Goal: Task Accomplishment & Management: Complete application form

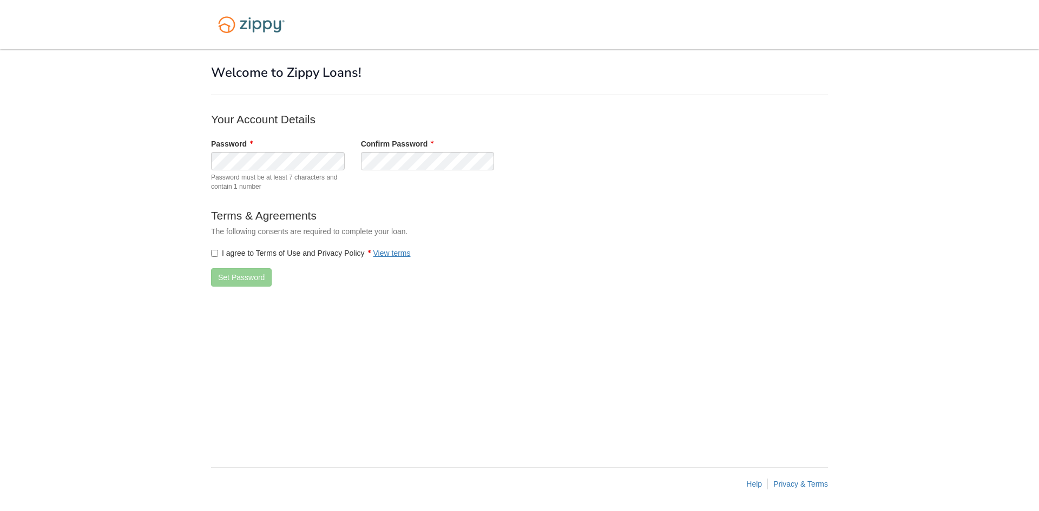
click at [239, 253] on label "I agree to Terms of Use and Privacy Policy View terms" at bounding box center [311, 253] width 200 height 11
click at [244, 283] on button "Set Password" at bounding box center [241, 277] width 61 height 18
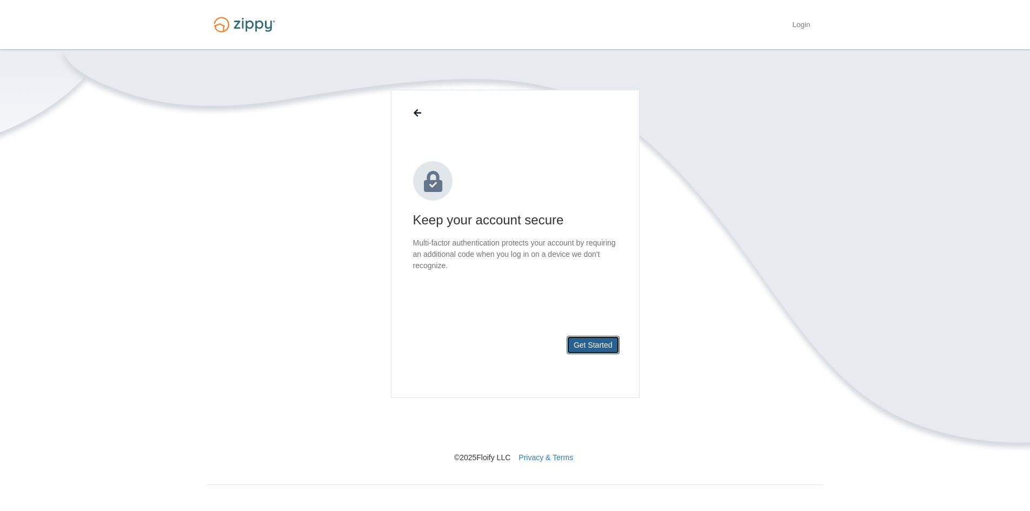
click at [594, 342] on button "Get Started" at bounding box center [593, 345] width 53 height 18
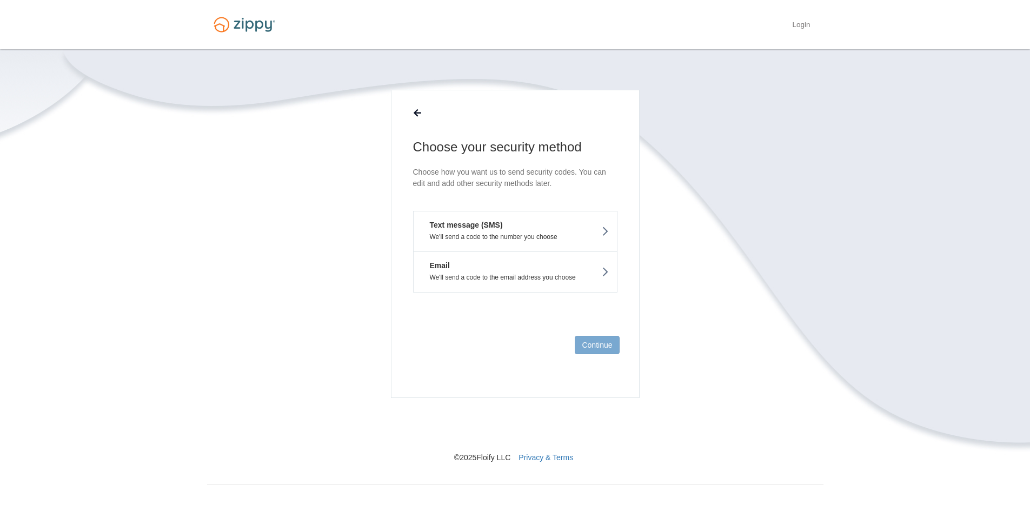
click at [574, 233] on p "We'll send a code to the number you choose" at bounding box center [515, 237] width 187 height 8
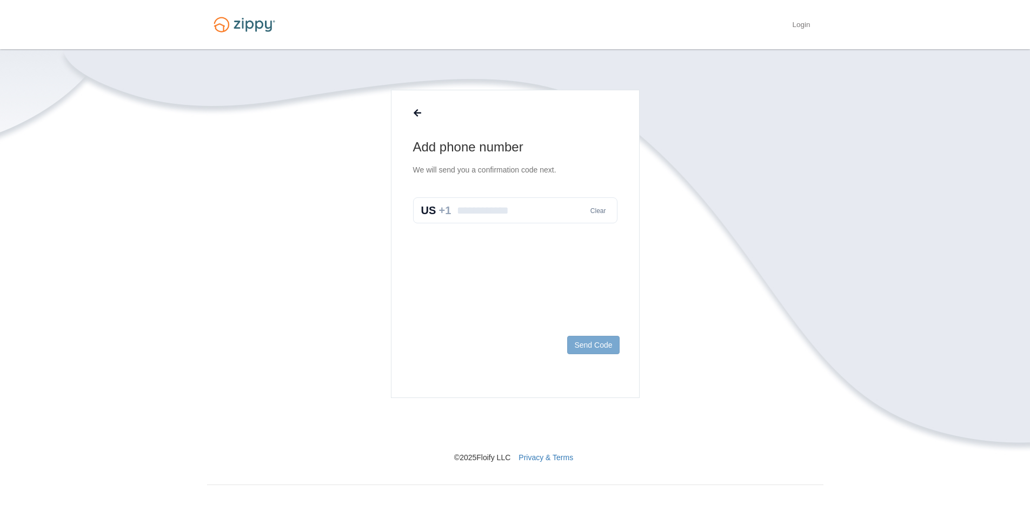
click at [508, 220] on input "text" at bounding box center [515, 210] width 204 height 26
type input "**********"
click at [592, 340] on button "Send Code" at bounding box center [593, 345] width 52 height 18
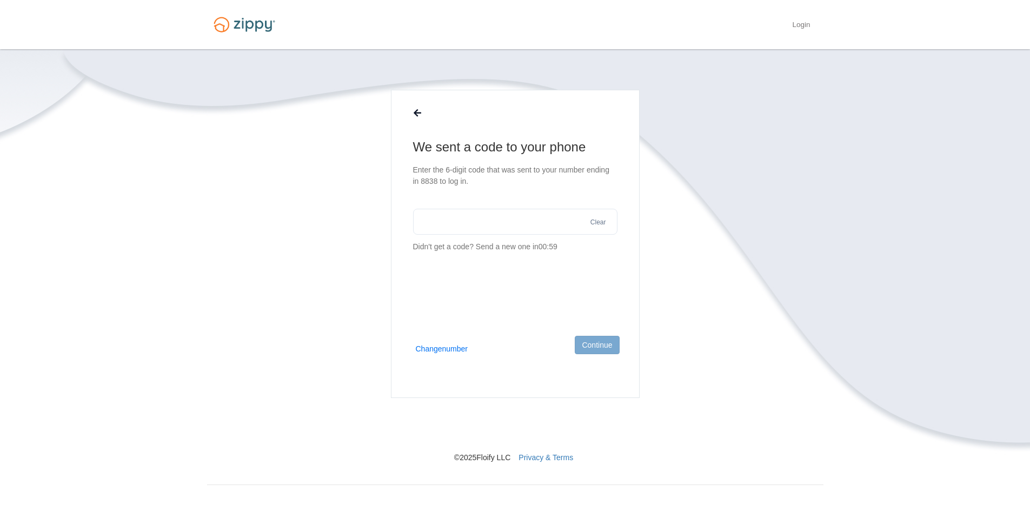
click at [472, 224] on input "text" at bounding box center [515, 222] width 204 height 26
type input "******"
click at [586, 350] on button "Continue" at bounding box center [597, 345] width 44 height 18
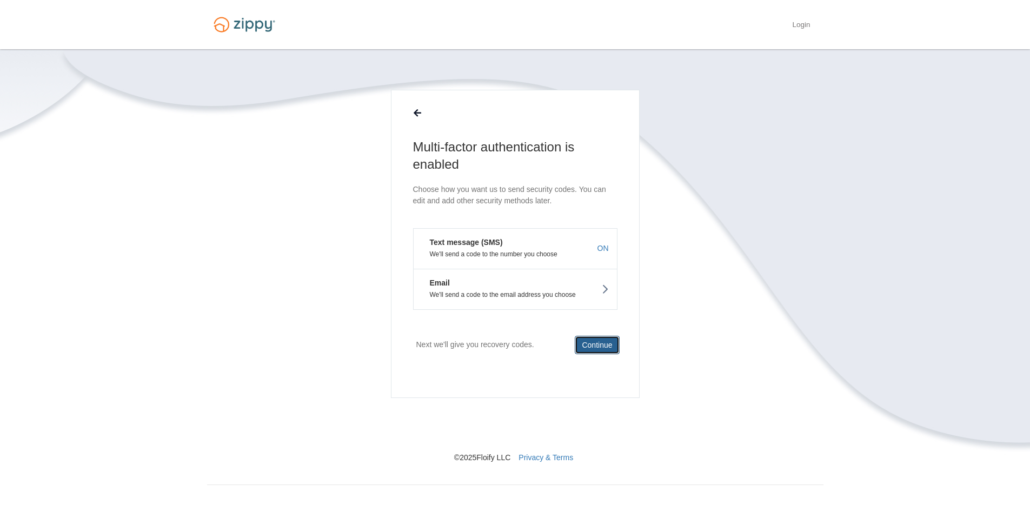
click at [586, 343] on button "Continue" at bounding box center [597, 345] width 44 height 18
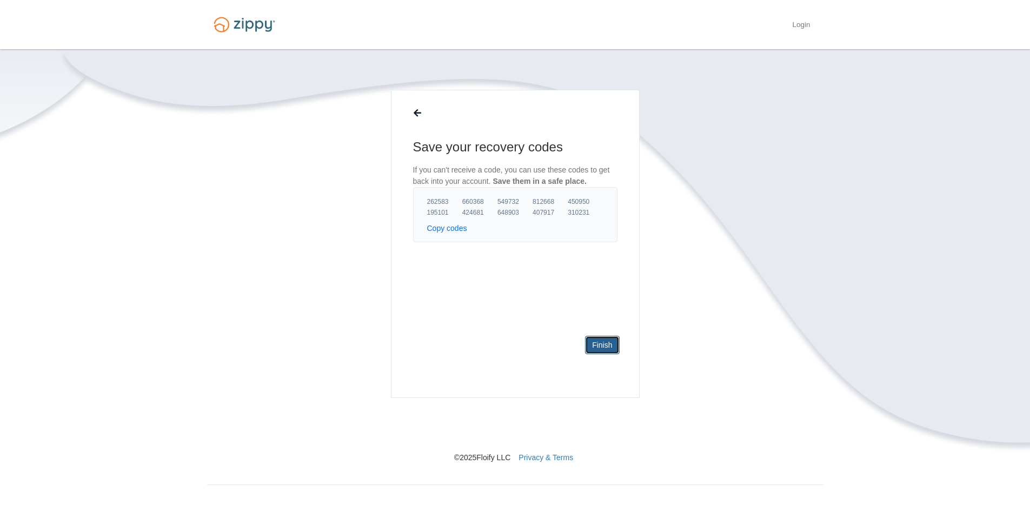
click at [600, 347] on link "Finish" at bounding box center [602, 345] width 34 height 18
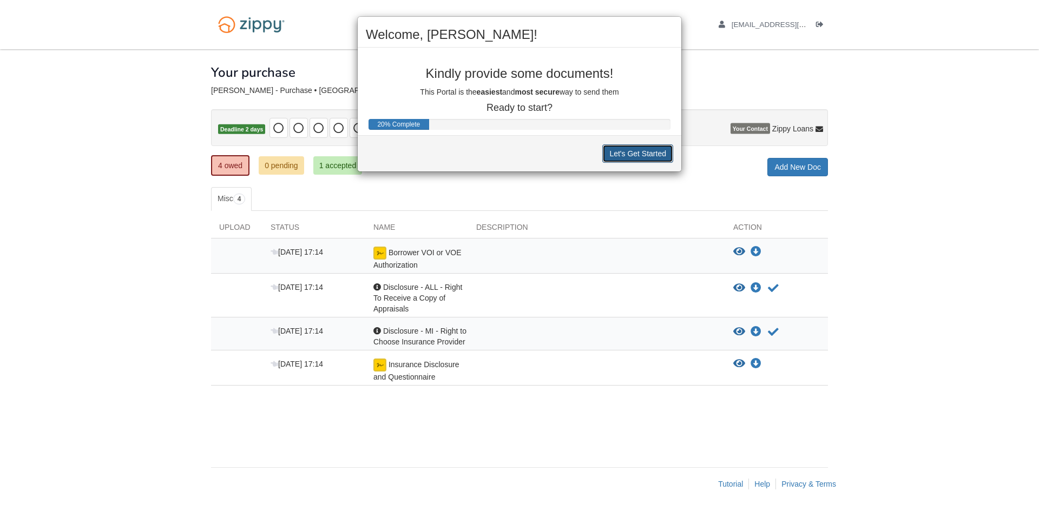
click at [646, 151] on button "Let's Get Started" at bounding box center [637, 153] width 71 height 18
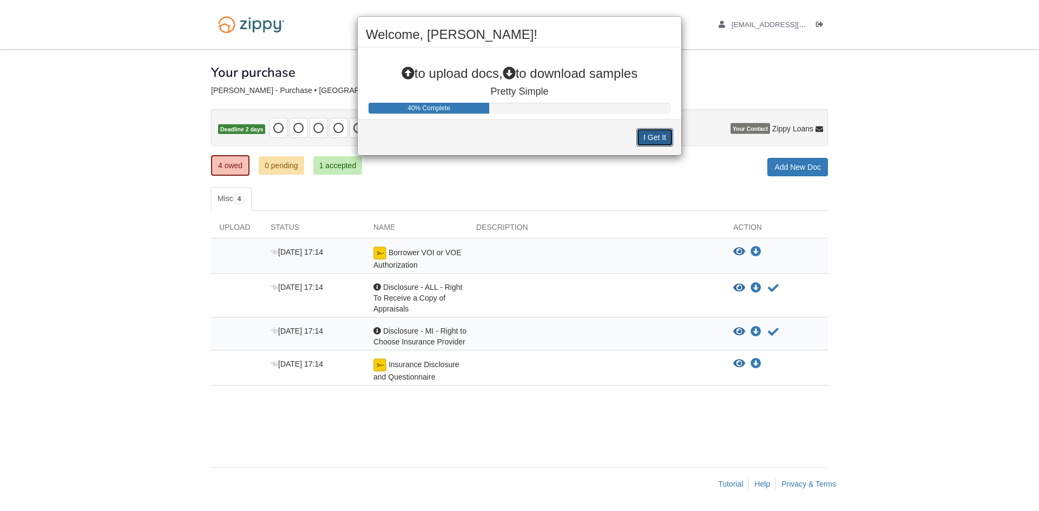
click at [656, 138] on button "I Get It" at bounding box center [654, 137] width 37 height 18
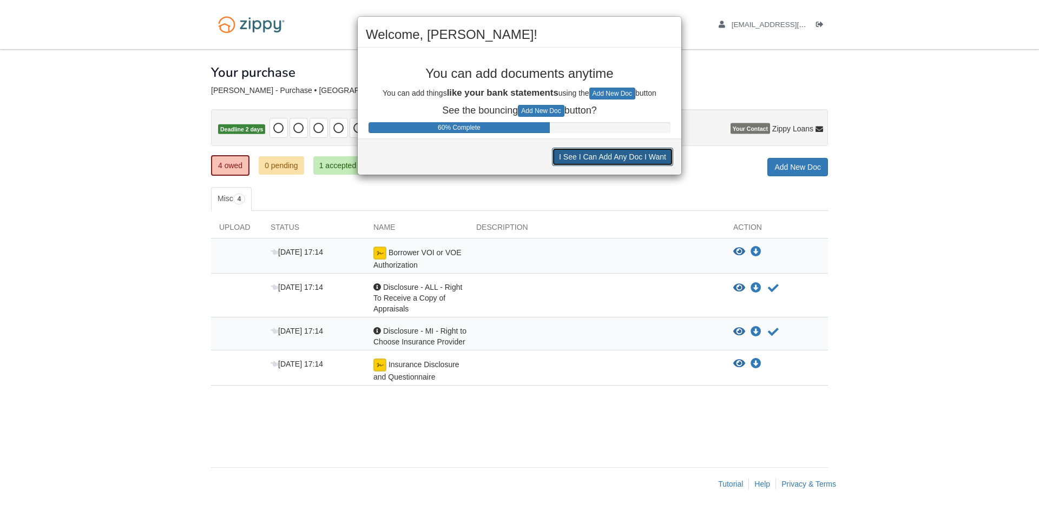
click at [631, 154] on button "I See I Can Add Any Doc I Want" at bounding box center [612, 157] width 121 height 18
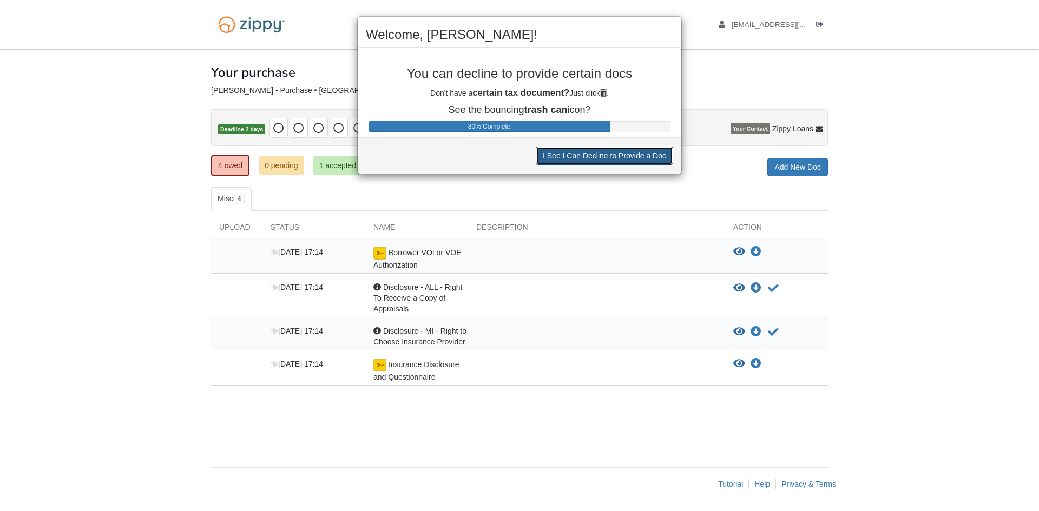
click at [581, 156] on button "I See I Can Decline to Provide a Doc" at bounding box center [604, 156] width 137 height 18
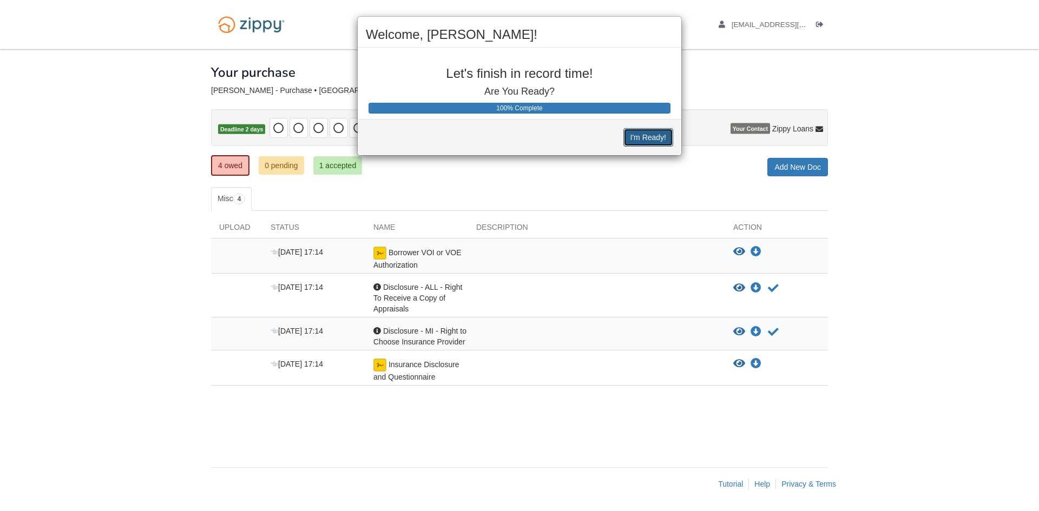
click at [630, 133] on button "I'm Ready!" at bounding box center [648, 137] width 50 height 18
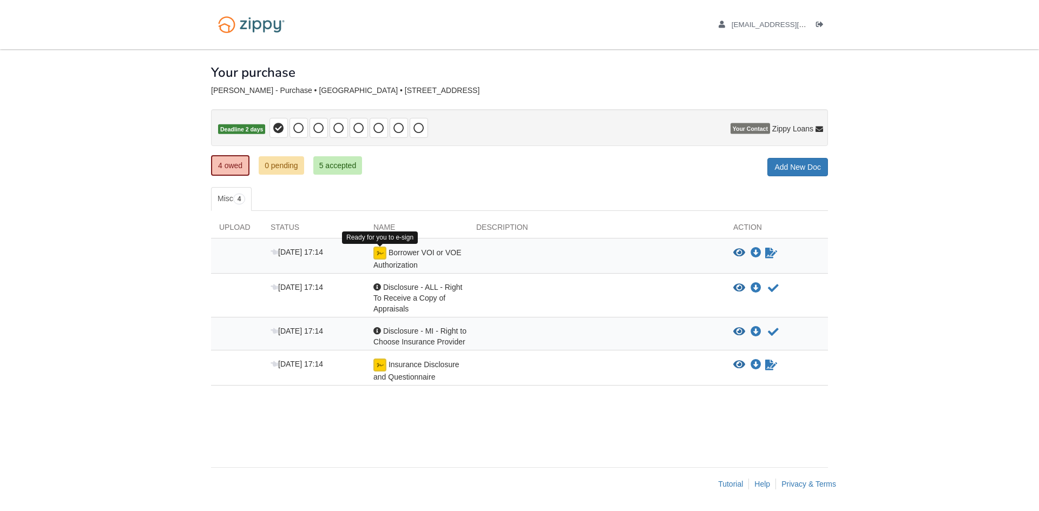
click at [379, 253] on img at bounding box center [379, 253] width 13 height 13
click at [768, 250] on icon "Sign Form" at bounding box center [771, 253] width 12 height 11
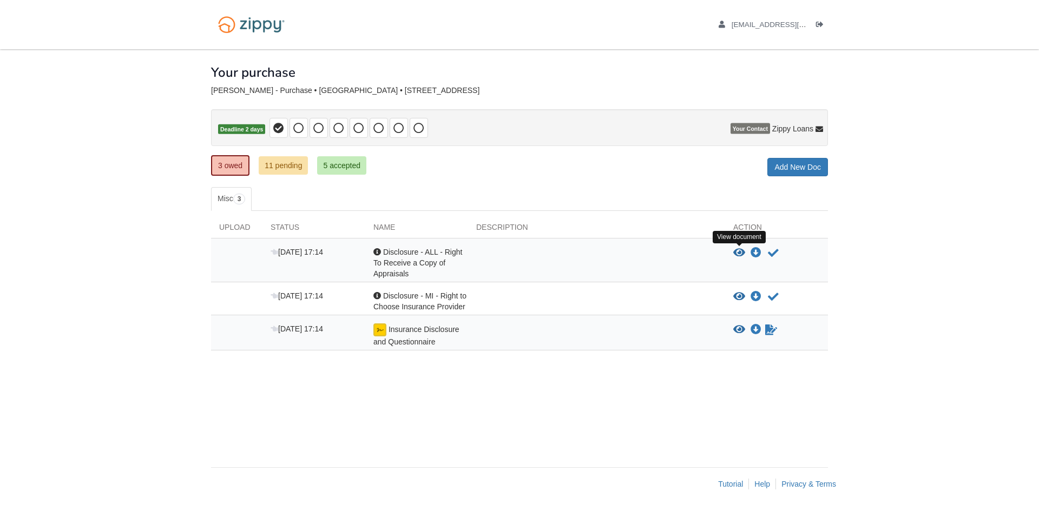
click at [742, 250] on icon "View Disclosure - ALL - Right To Receive a Copy of Appraisals" at bounding box center [739, 253] width 12 height 11
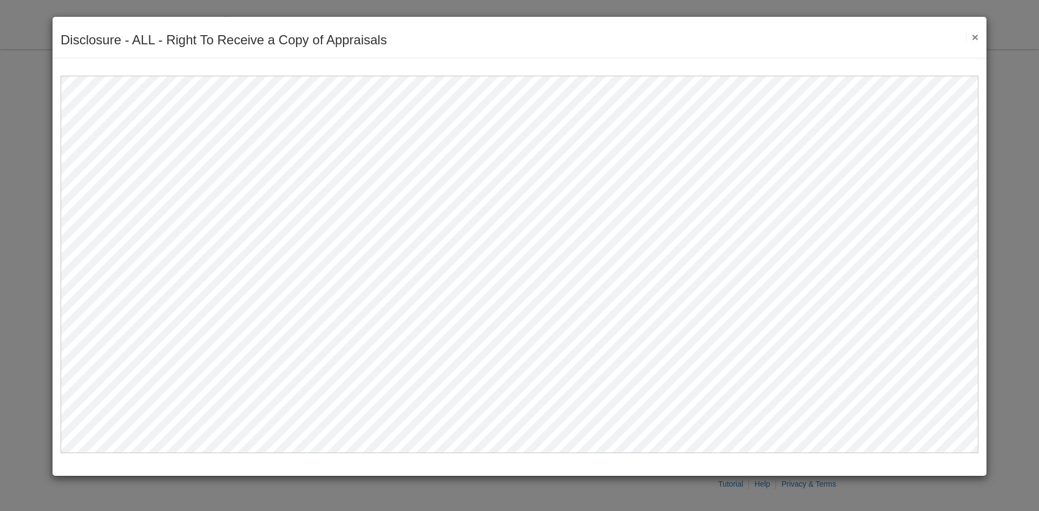
click at [974, 36] on button "×" at bounding box center [972, 36] width 12 height 11
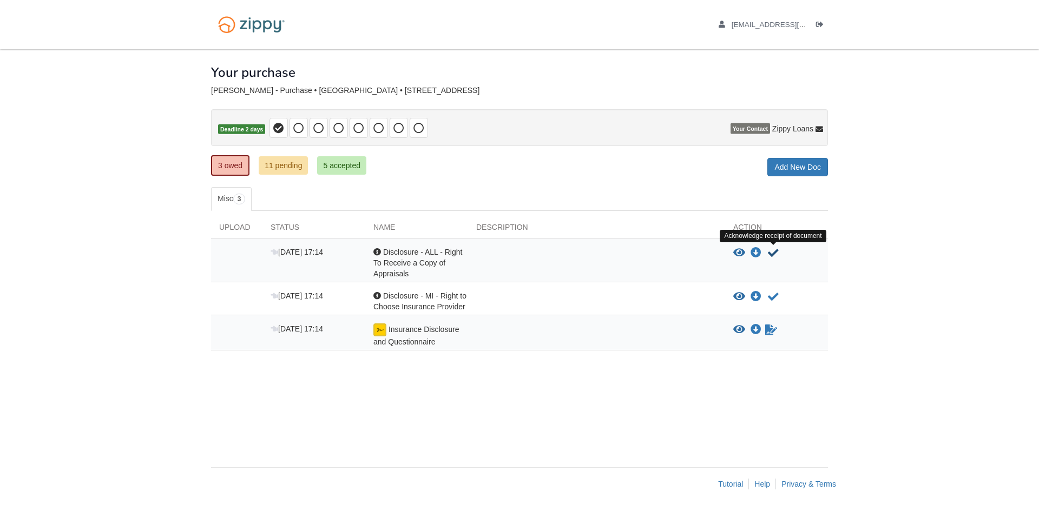
click at [769, 255] on icon "Acknowledge receipt of document" at bounding box center [773, 253] width 11 height 11
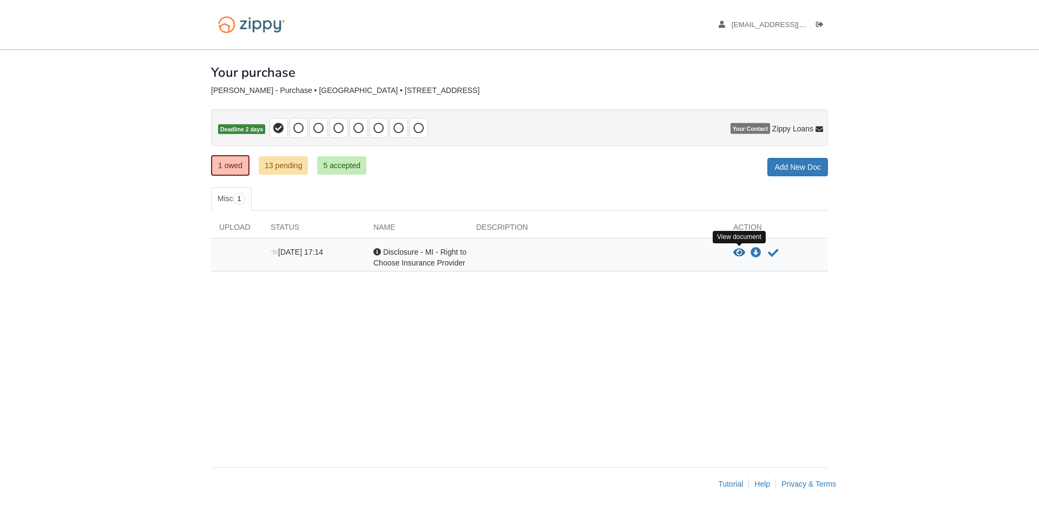
click at [739, 255] on icon "View Disclosure - MI - Right to Choose Insurance Provider" at bounding box center [739, 253] width 12 height 11
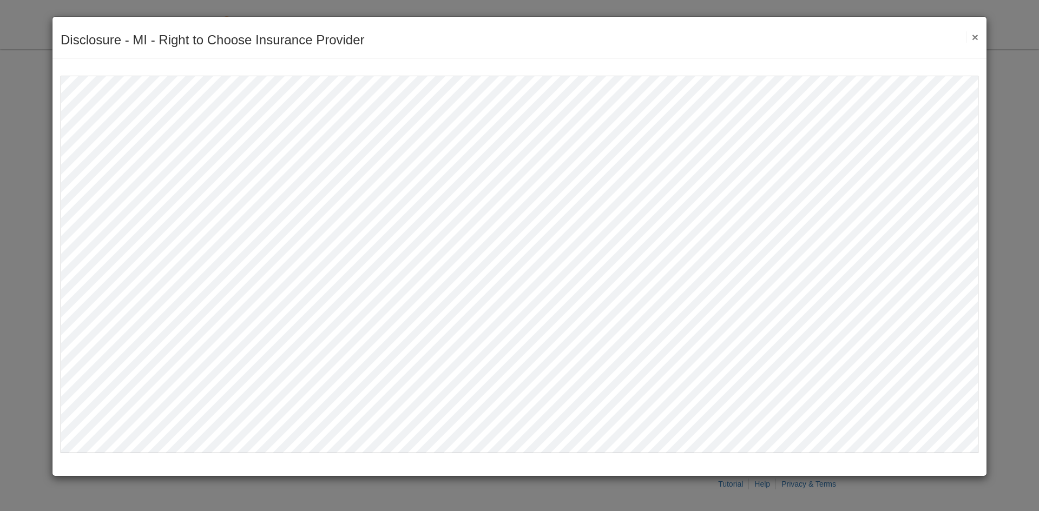
click at [971, 34] on button "×" at bounding box center [972, 36] width 12 height 11
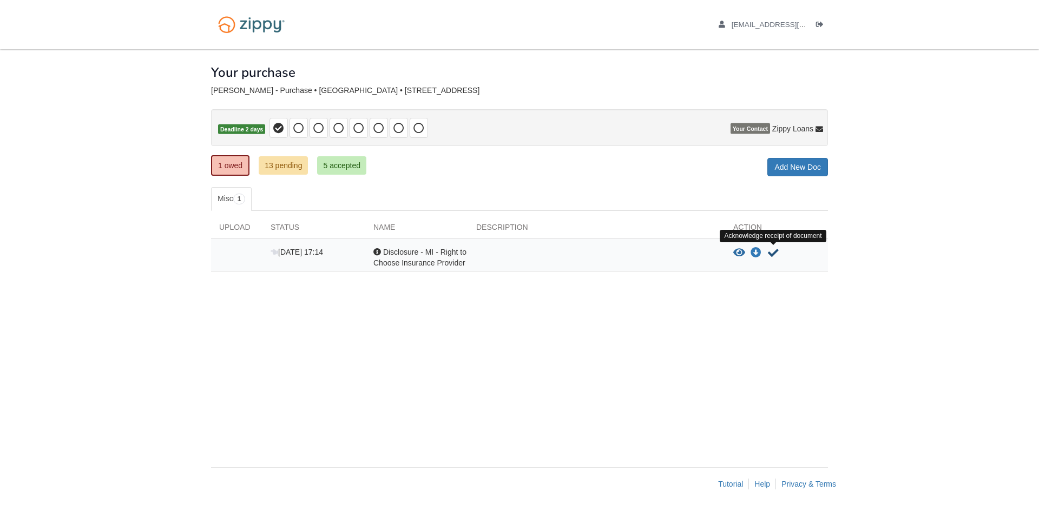
click at [774, 254] on icon "Acknowledge receipt of document" at bounding box center [773, 253] width 11 height 11
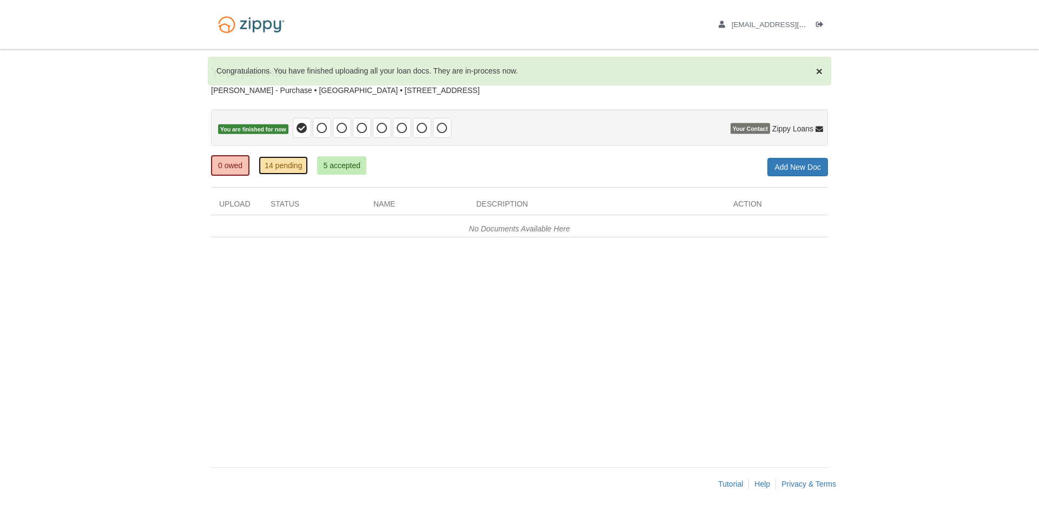
click at [299, 169] on link "14 pending" at bounding box center [283, 165] width 49 height 18
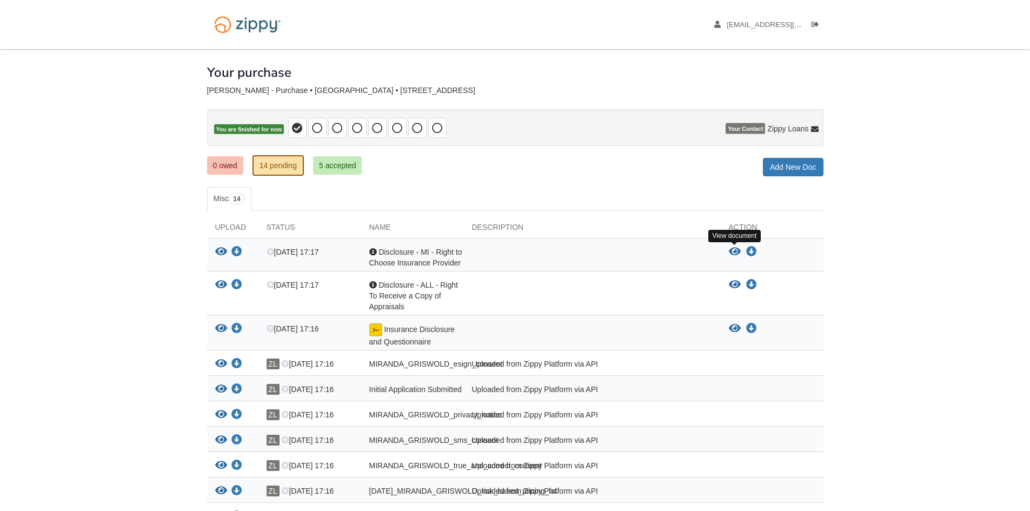
click at [738, 251] on icon "View Disclosure - MI - Right to Choose Insurance Provider" at bounding box center [735, 252] width 12 height 11
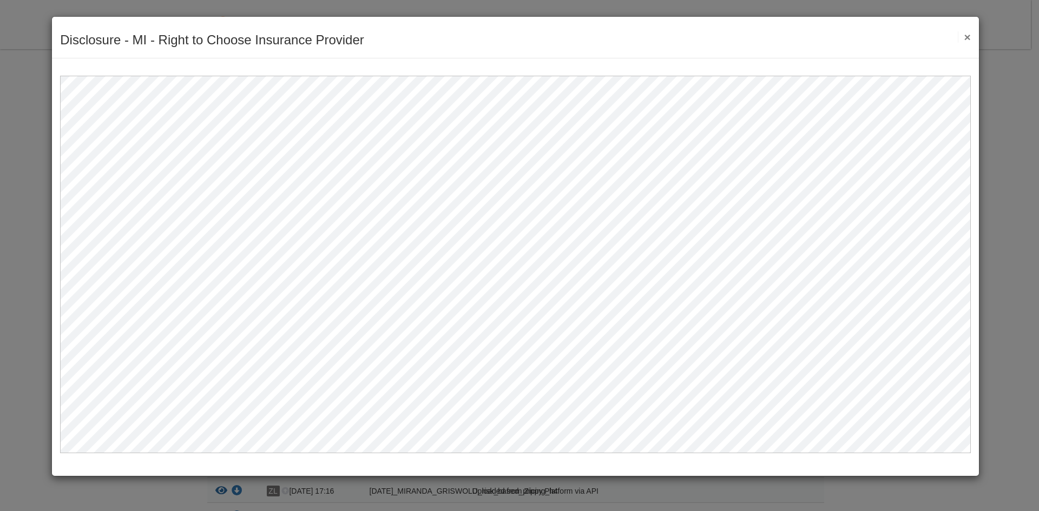
click at [963, 32] on button "×" at bounding box center [963, 36] width 12 height 11
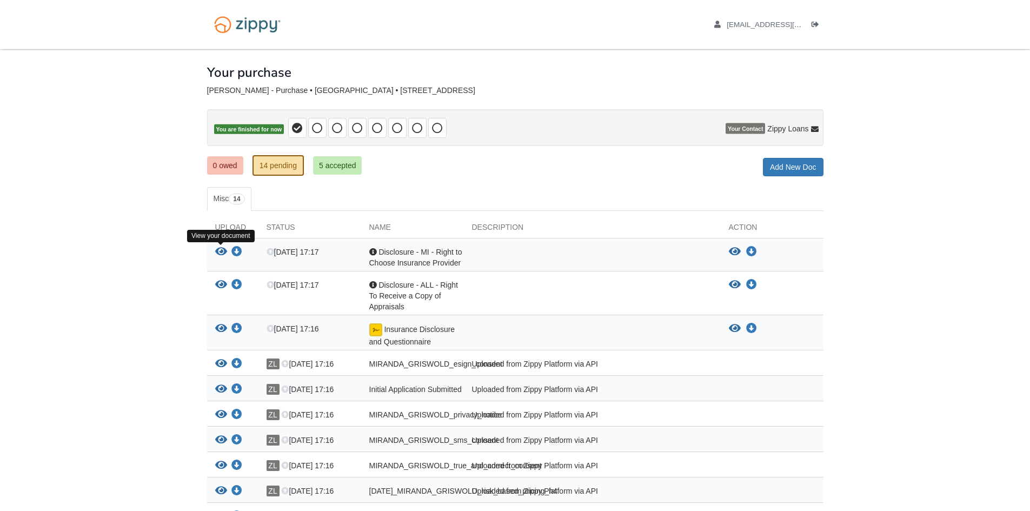
click at [221, 254] on icon "View Disclosure - MI - Right to Choose Insurance Provider" at bounding box center [221, 252] width 12 height 11
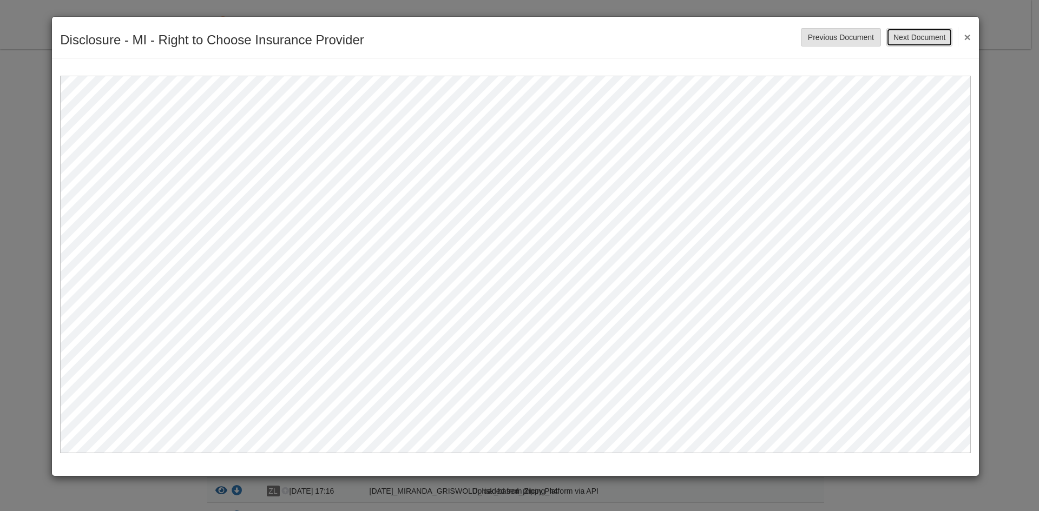
click at [915, 37] on button "Next Document" at bounding box center [919, 37] width 66 height 18
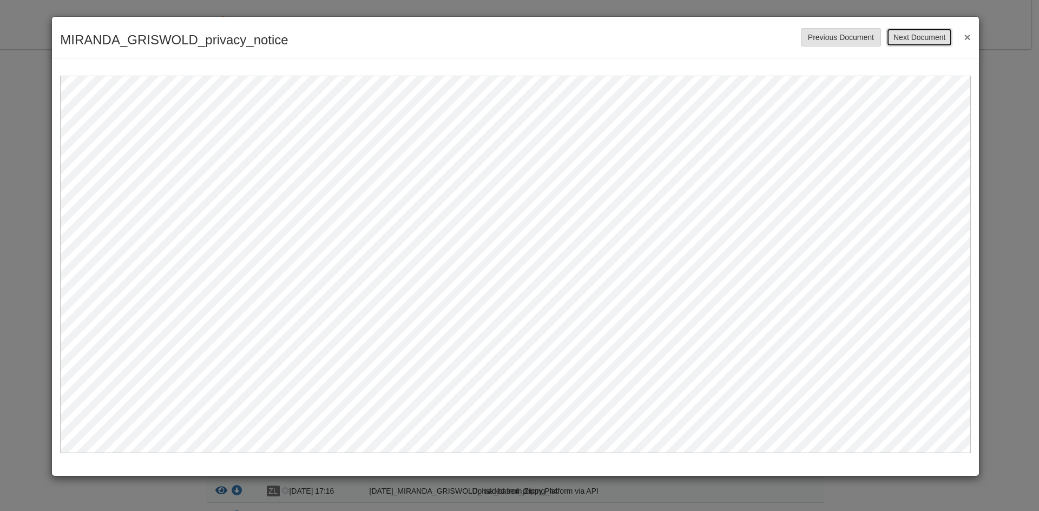
click at [915, 37] on button "Next Document" at bounding box center [919, 37] width 66 height 18
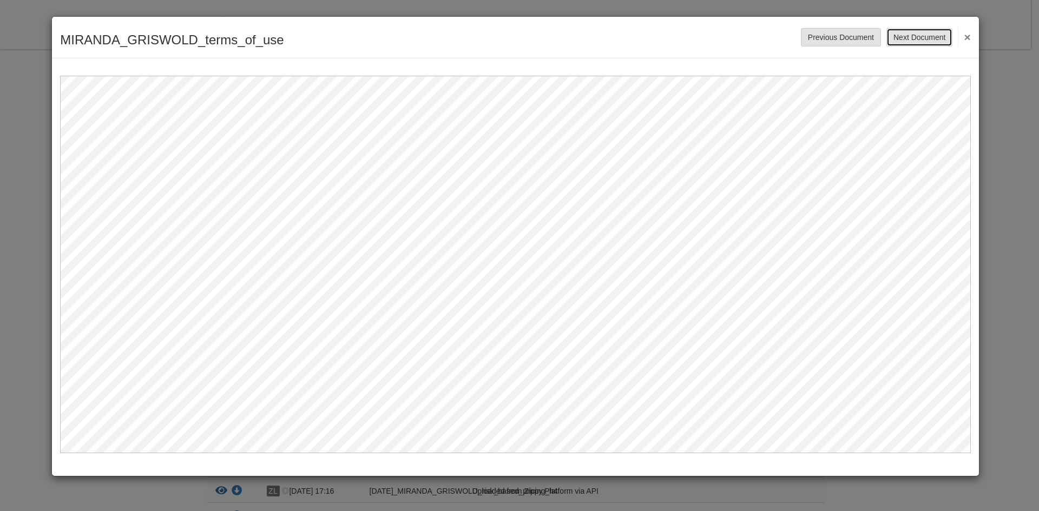
click at [915, 37] on button "Next Document" at bounding box center [919, 37] width 66 height 18
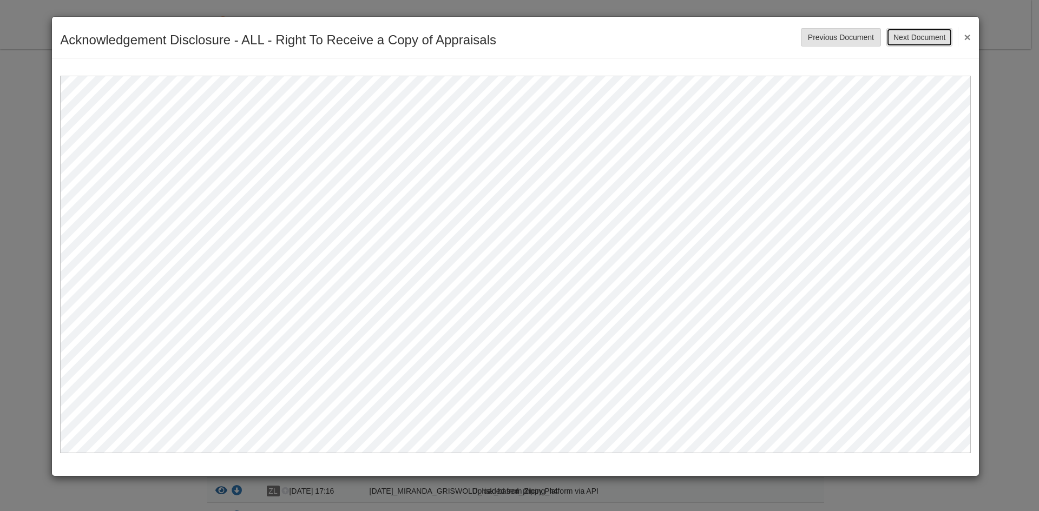
click at [915, 37] on button "Next Document" at bounding box center [919, 37] width 66 height 18
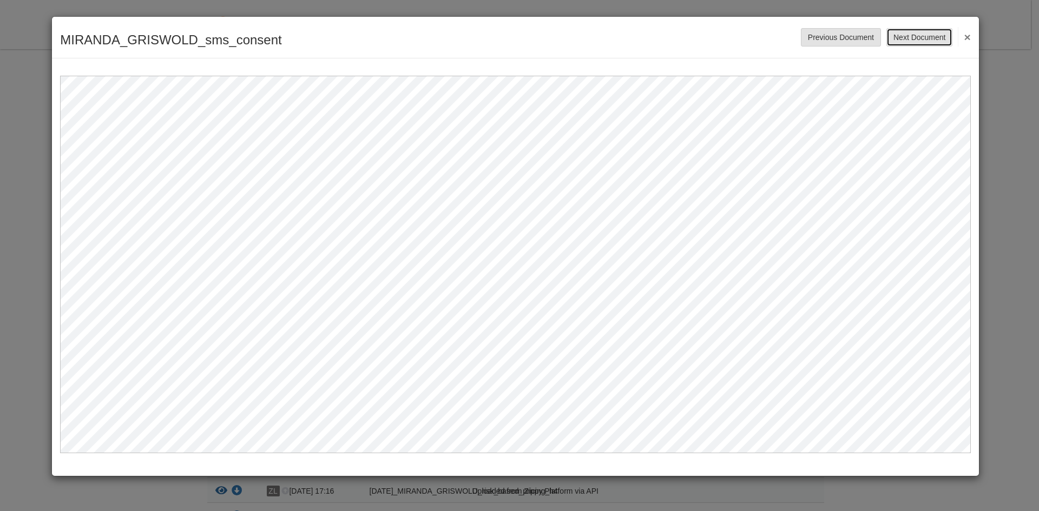
click at [915, 37] on button "Next Document" at bounding box center [919, 37] width 66 height 18
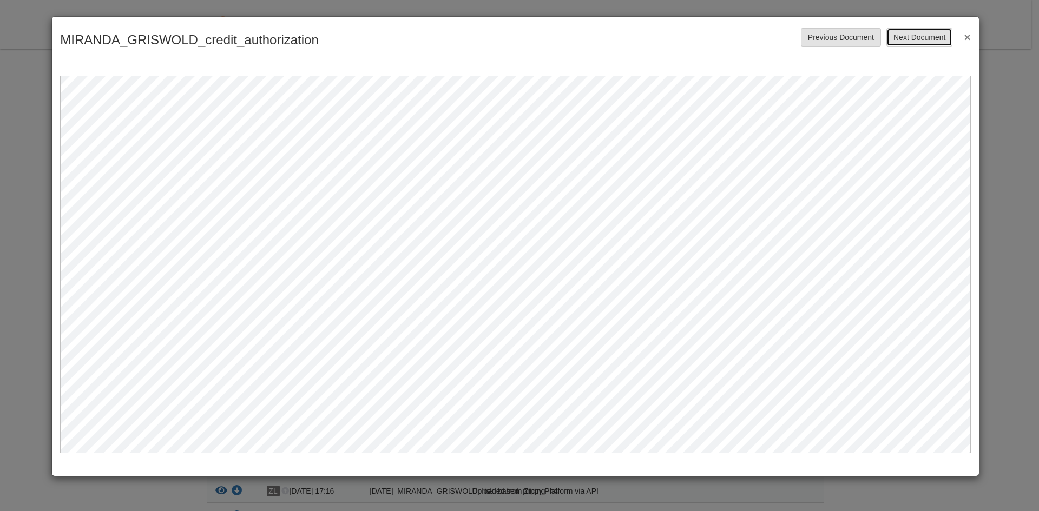
click at [915, 37] on button "Next Document" at bounding box center [919, 37] width 66 height 18
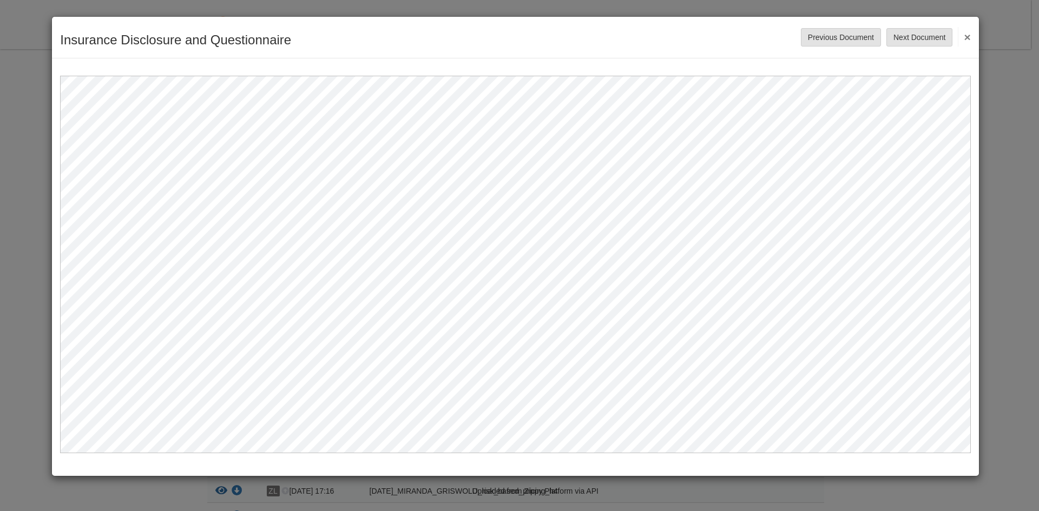
click at [968, 34] on button "×" at bounding box center [963, 36] width 12 height 19
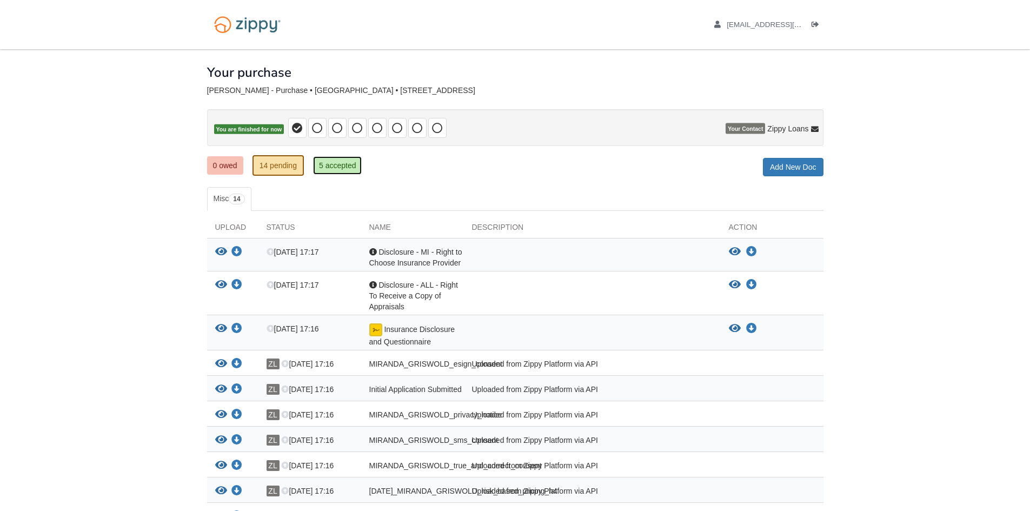
click at [344, 168] on link "5 accepted" at bounding box center [337, 165] width 49 height 18
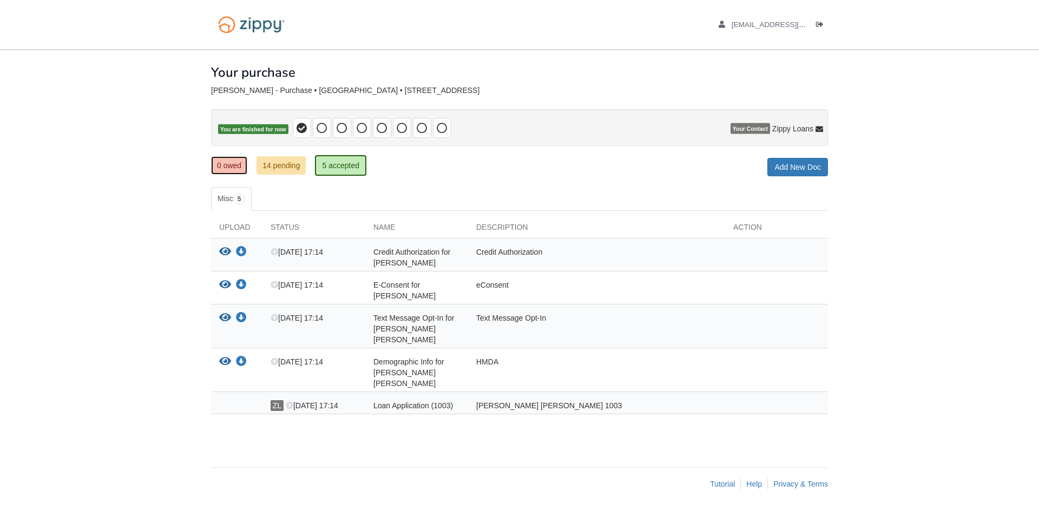
click at [228, 170] on link "0 owed" at bounding box center [229, 165] width 36 height 18
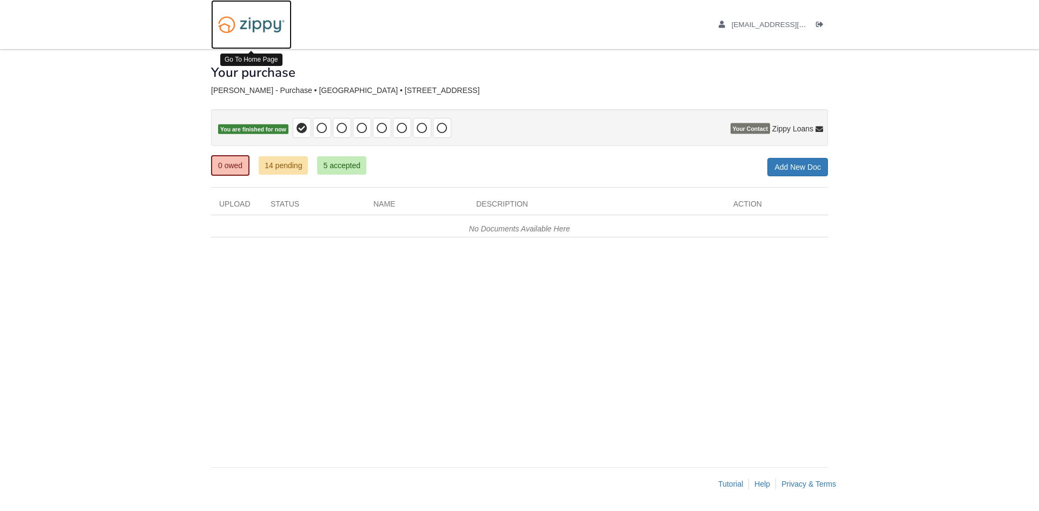
click at [265, 24] on img at bounding box center [251, 25] width 81 height 28
click at [794, 25] on span "[EMAIL_ADDRESS][DOMAIN_NAME]" at bounding box center [793, 25] width 124 height 8
